Goal: Find specific fact: Find specific fact

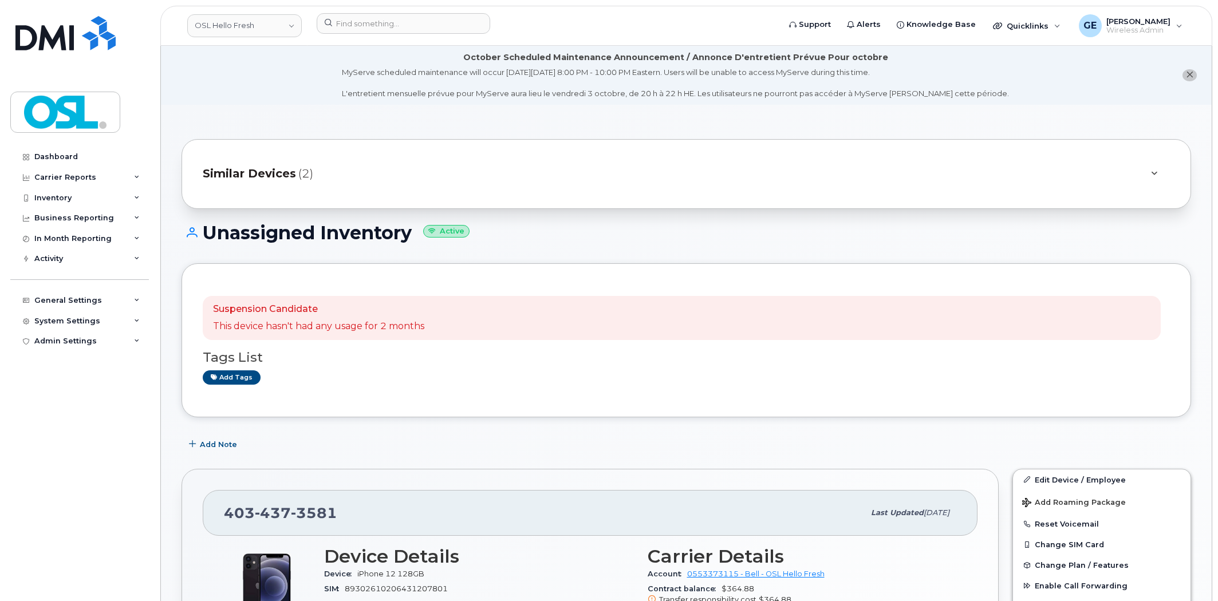
scroll to position [191, 0]
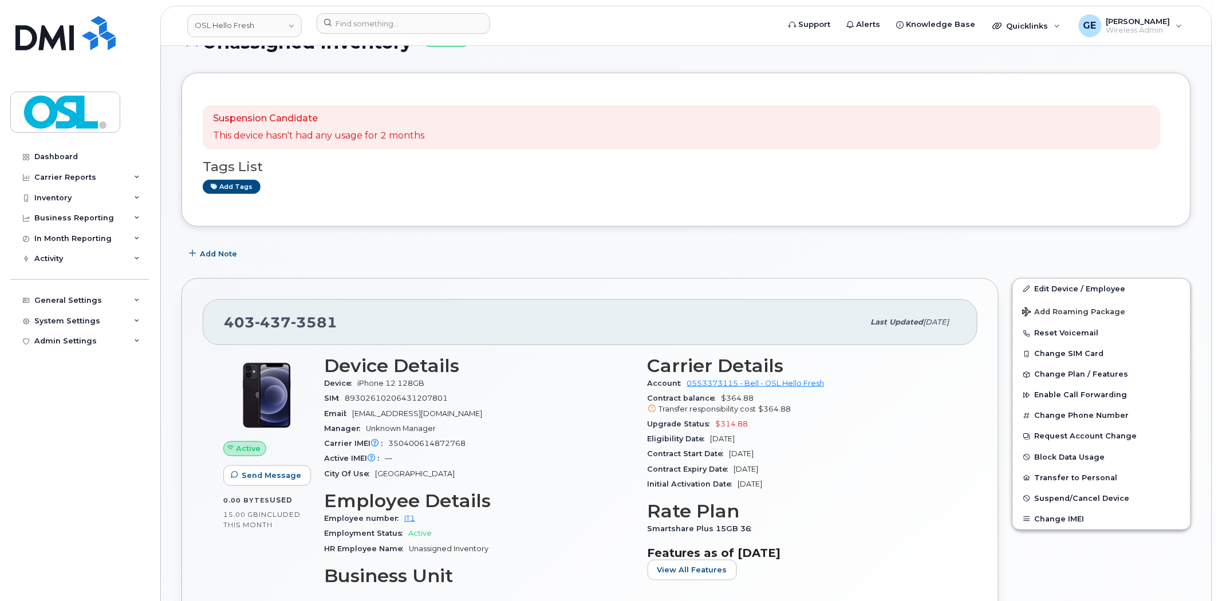
click at [633, 177] on div "Tags List Add tags" at bounding box center [686, 171] width 967 height 44
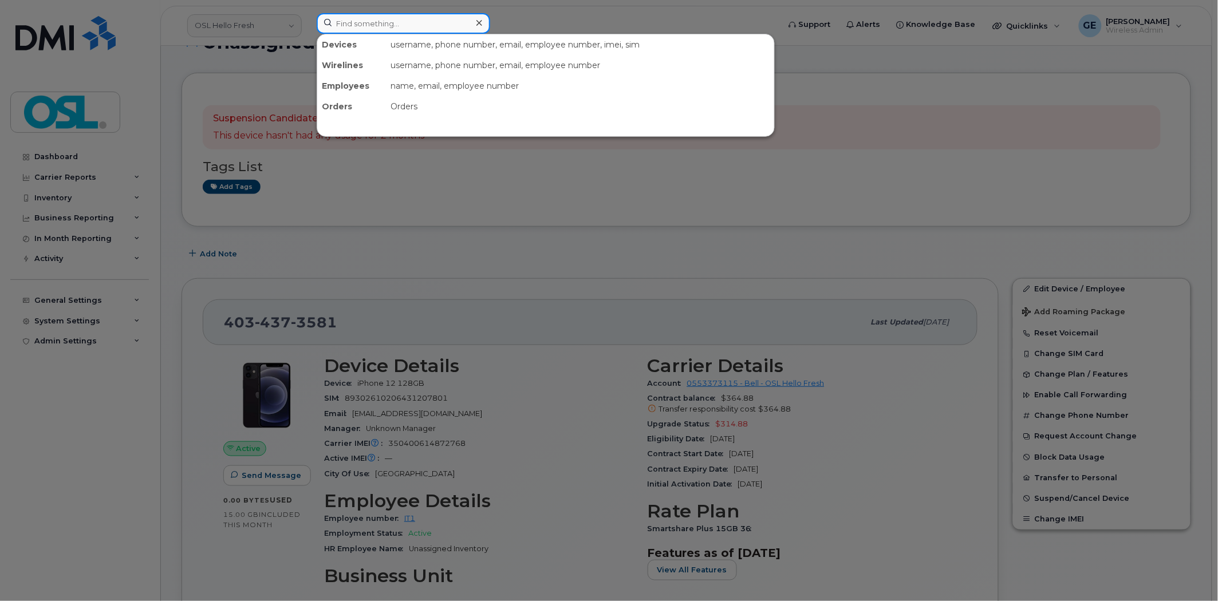
click at [444, 21] on input at bounding box center [403, 23] width 173 height 21
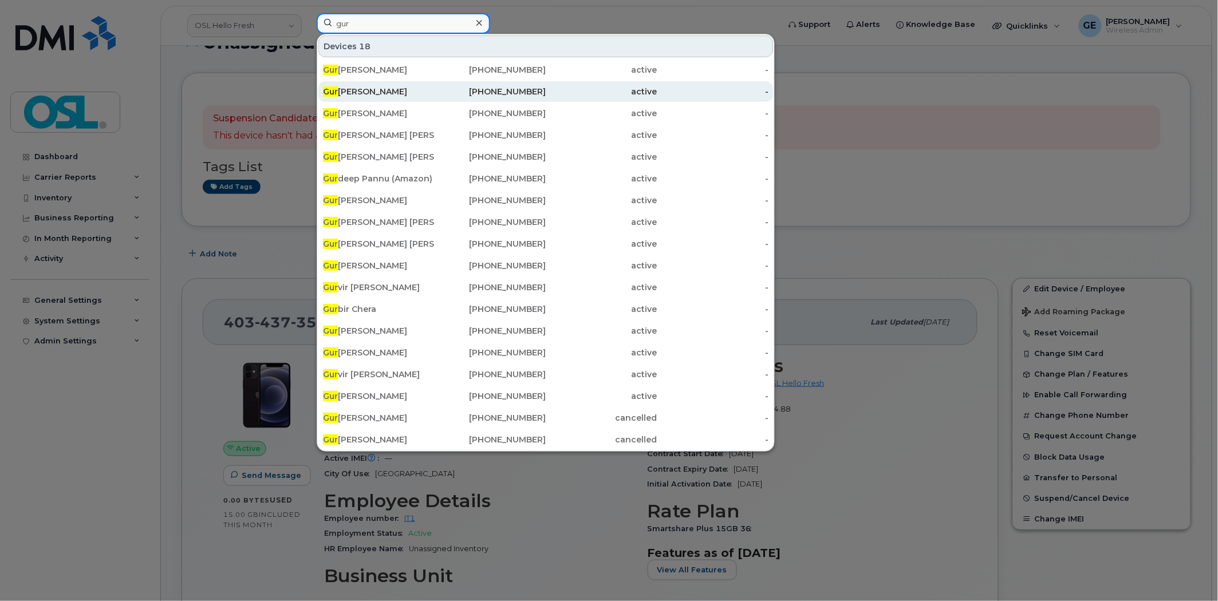
type input "gur"
click at [356, 84] on div "Gur preet Singh" at bounding box center [379, 91] width 112 height 21
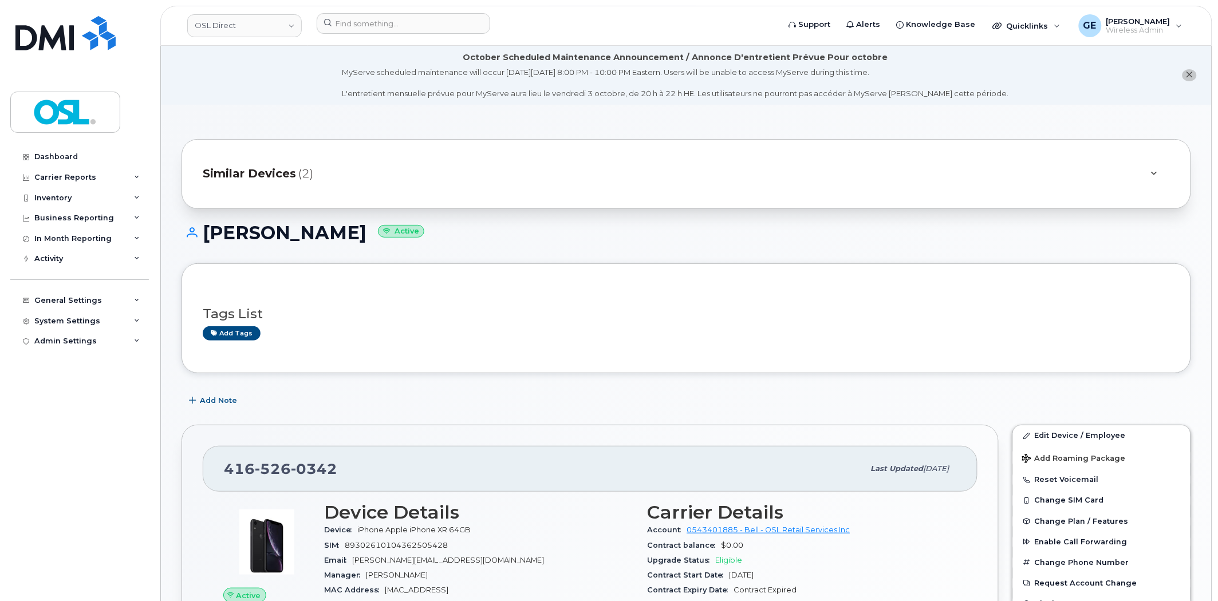
click at [396, 163] on div "Similar Devices (2)" at bounding box center [670, 173] width 935 height 27
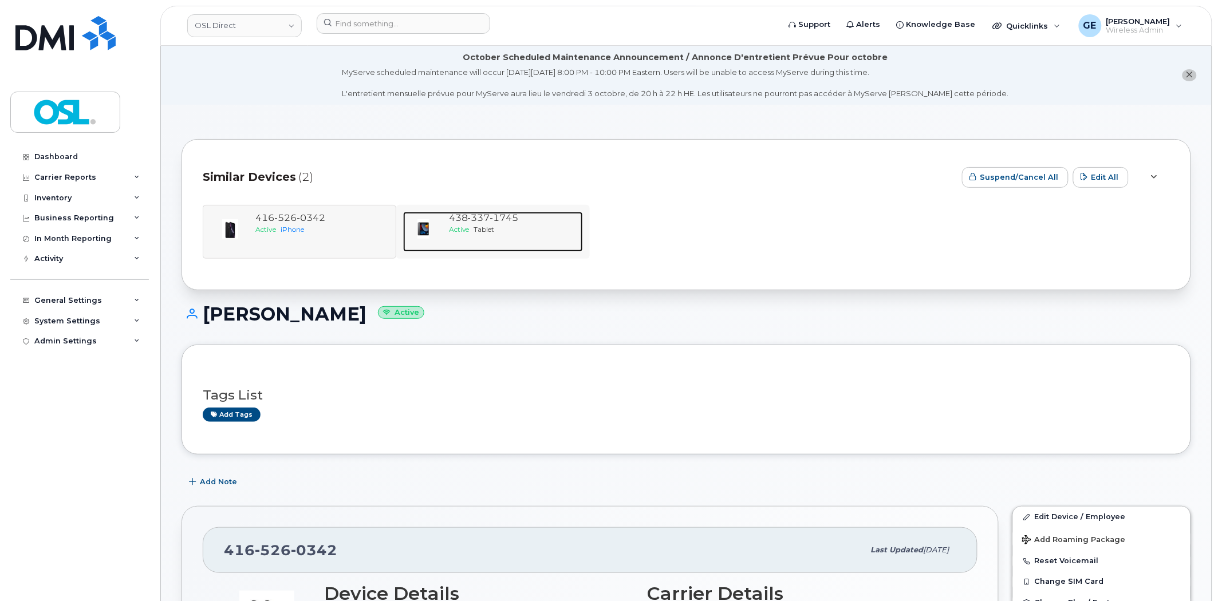
click at [488, 214] on span "337" at bounding box center [479, 217] width 22 height 11
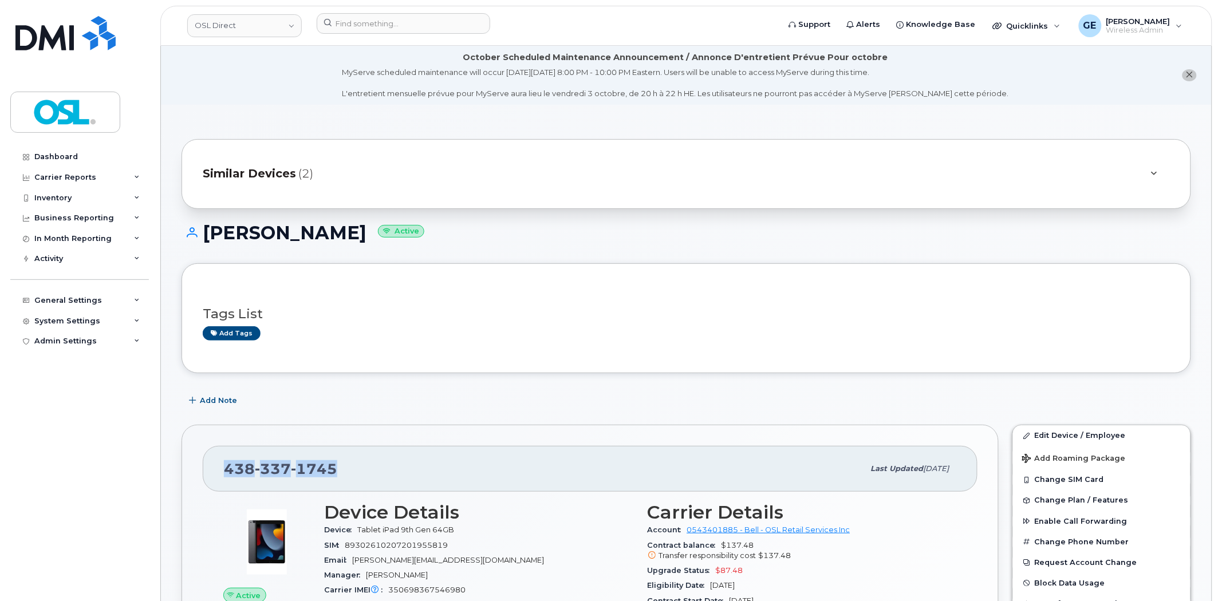
drag, startPoint x: 339, startPoint y: 462, endPoint x: 218, endPoint y: 471, distance: 121.7
click at [218, 471] on div "[PHONE_NUMBER] Last updated [DATE]" at bounding box center [590, 469] width 774 height 46
copy span "[PHONE_NUMBER]"
click at [574, 174] on div "Similar Devices (2)" at bounding box center [670, 173] width 935 height 27
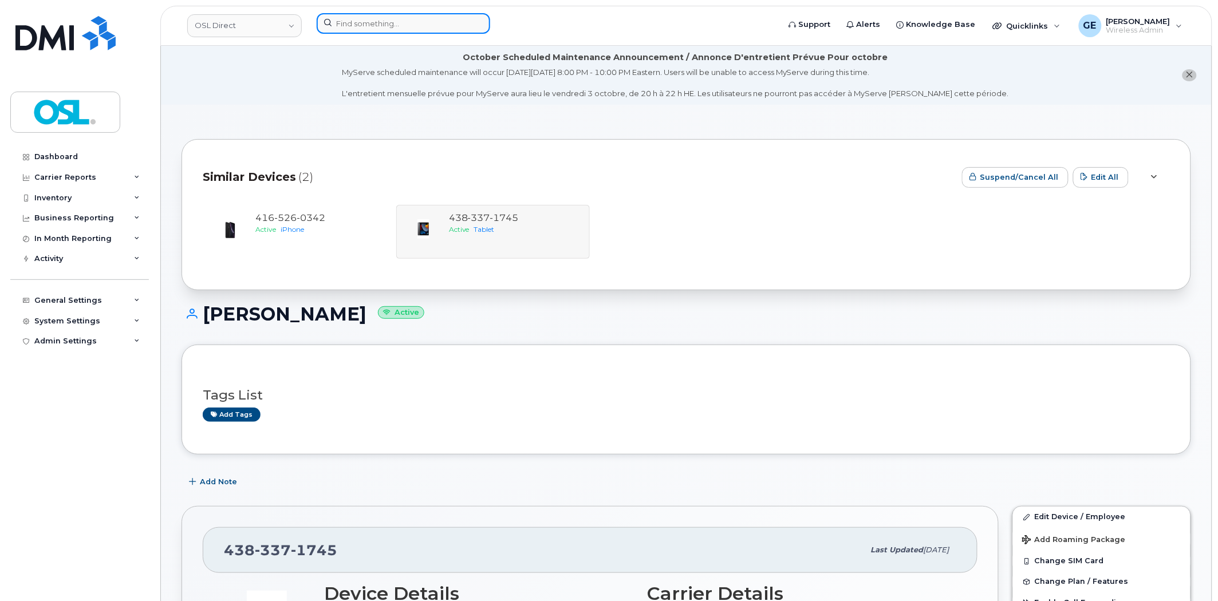
click at [386, 26] on input at bounding box center [403, 23] width 173 height 21
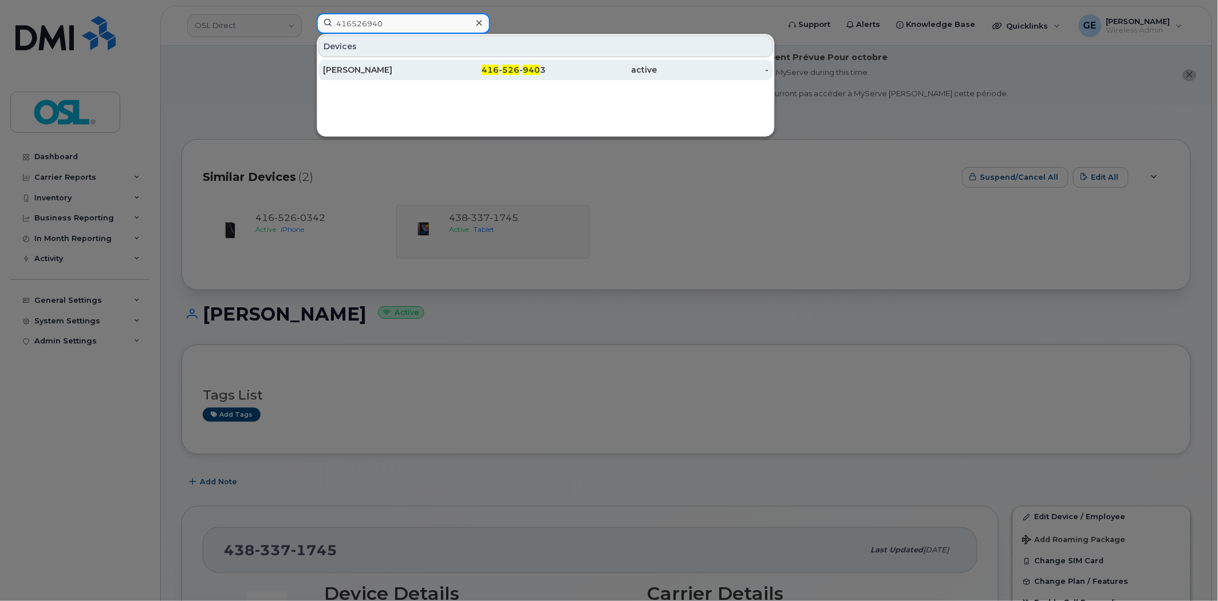
type input "416526940"
click at [369, 71] on div "[PERSON_NAME]" at bounding box center [379, 69] width 112 height 11
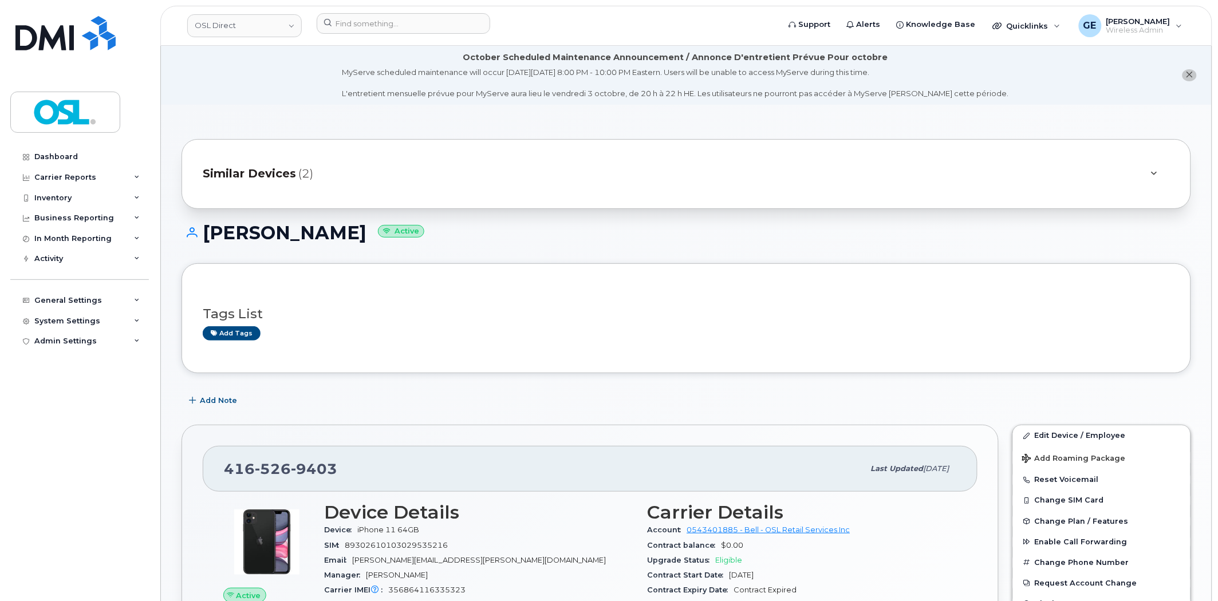
click at [413, 173] on div "Similar Devices (2)" at bounding box center [670, 173] width 935 height 27
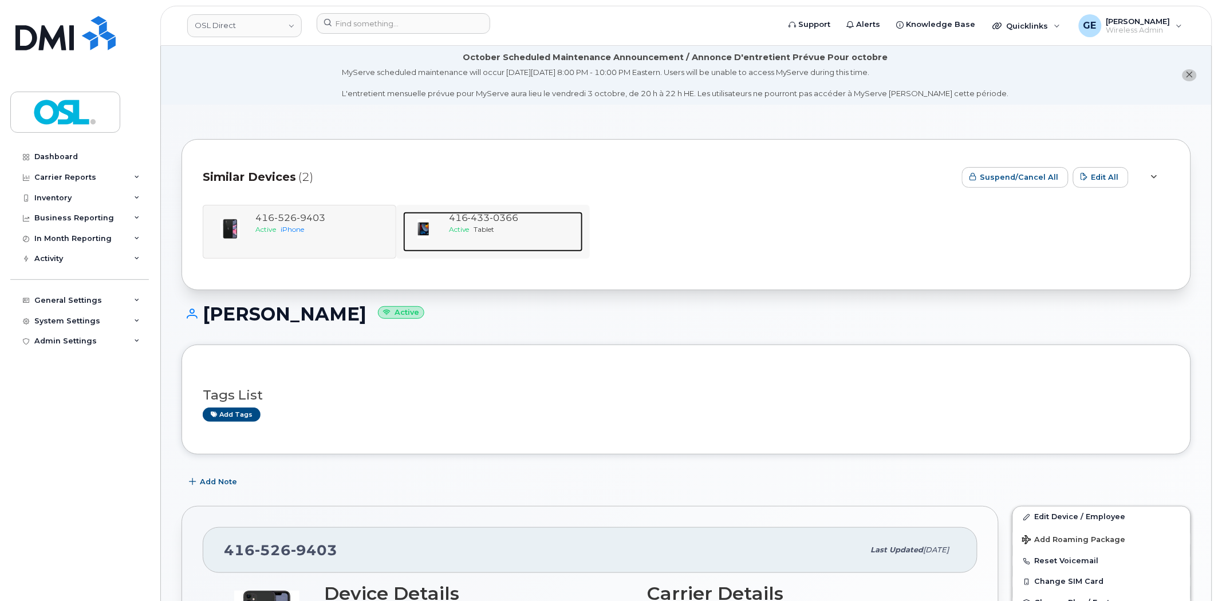
click at [508, 215] on span "0366" at bounding box center [504, 217] width 29 height 11
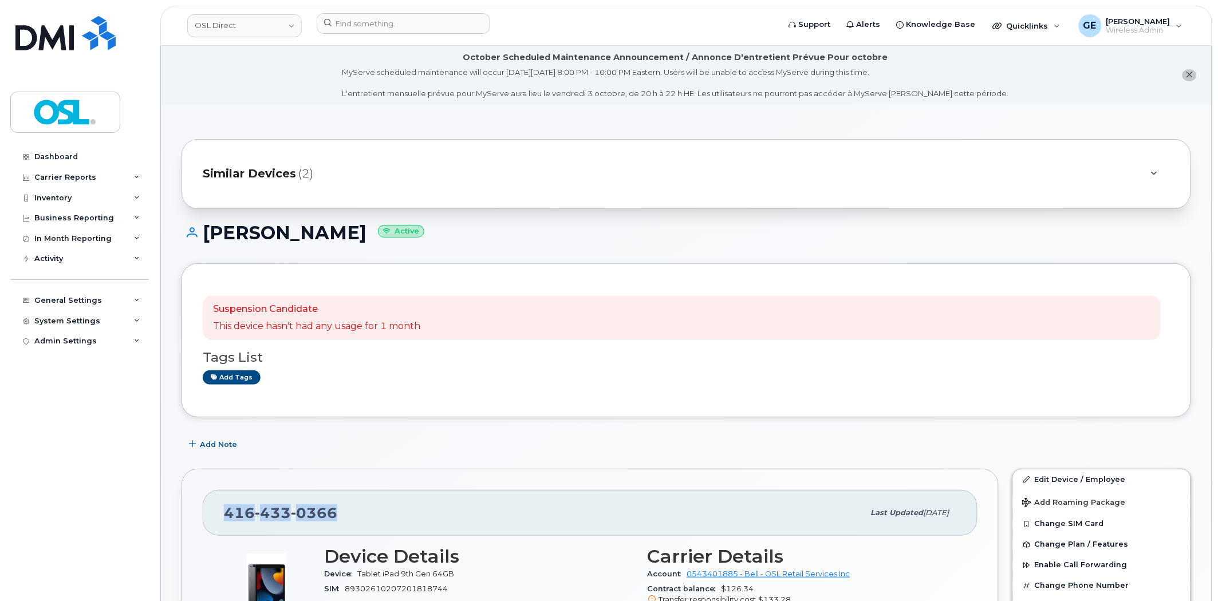
drag, startPoint x: 352, startPoint y: 509, endPoint x: 221, endPoint y: 513, distance: 131.1
click at [221, 513] on div "[PHONE_NUMBER] Last updated [DATE]" at bounding box center [590, 513] width 774 height 46
copy span "[PHONE_NUMBER]"
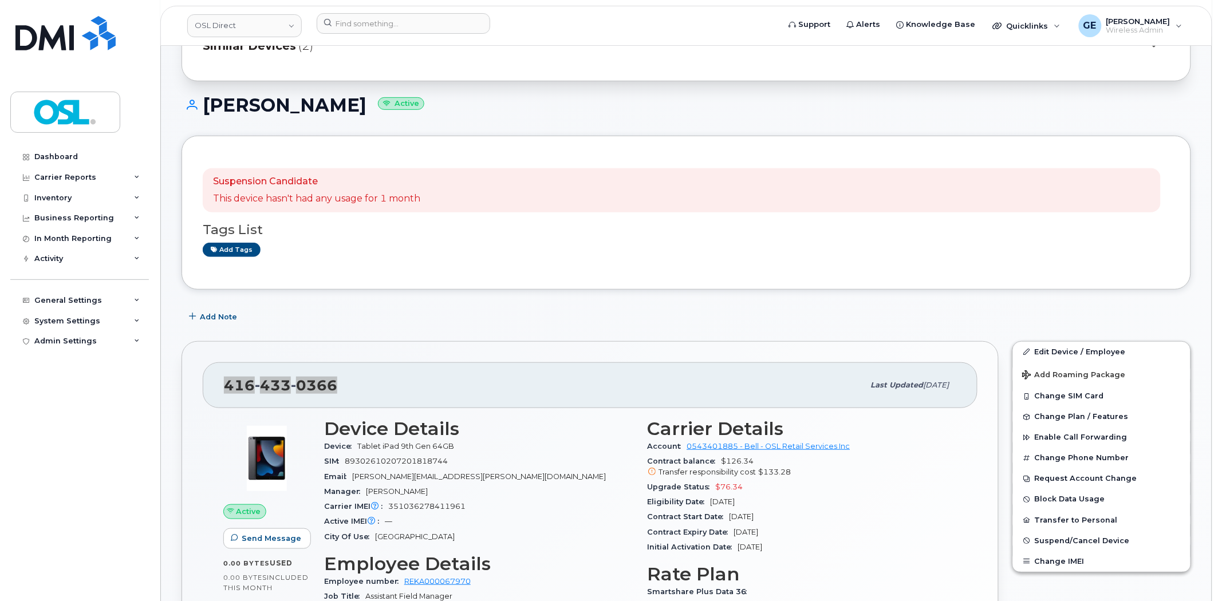
scroll to position [254, 0]
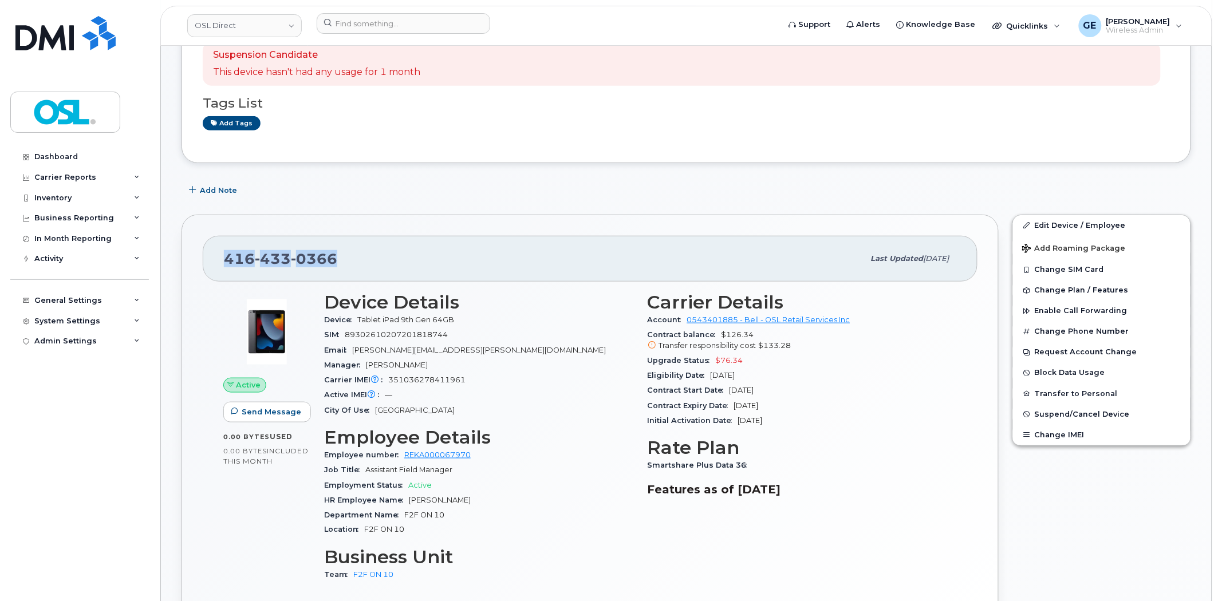
click at [358, 258] on div "416 433 0366" at bounding box center [544, 259] width 640 height 24
drag, startPoint x: 327, startPoint y: 256, endPoint x: 209, endPoint y: 252, distance: 118.6
click at [209, 252] on div "416 433 0366 Last updated Sep 29, 2025" at bounding box center [590, 259] width 774 height 46
copy span "416 433 0366"
click at [596, 138] on div "Suspension Candidate This device hasn't had any usage for 1 month Tags List Add…" at bounding box center [686, 86] width 967 height 112
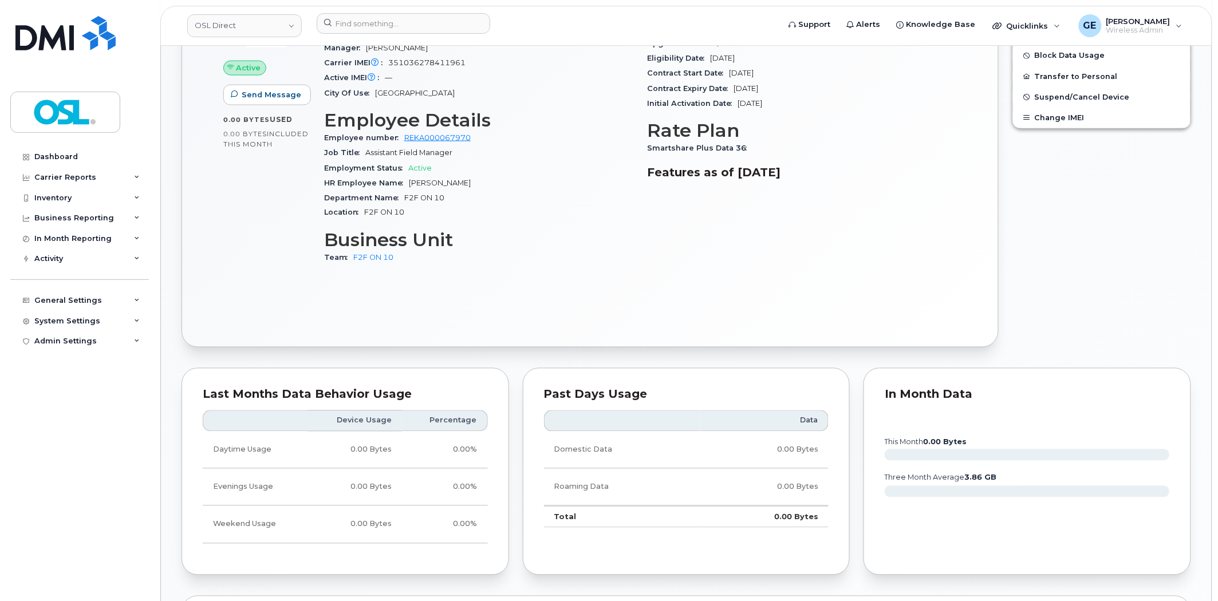
scroll to position [572, 0]
click at [385, 24] on input at bounding box center [403, 23] width 173 height 21
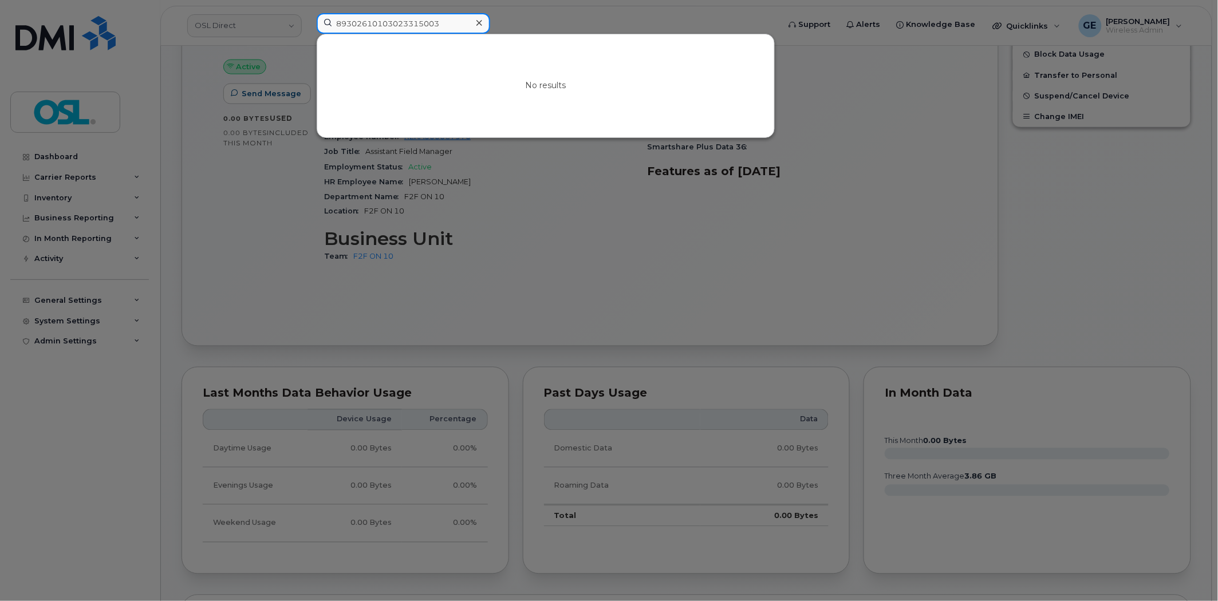
type input "89302610103023315003"
